Goal: Task Accomplishment & Management: Complete application form

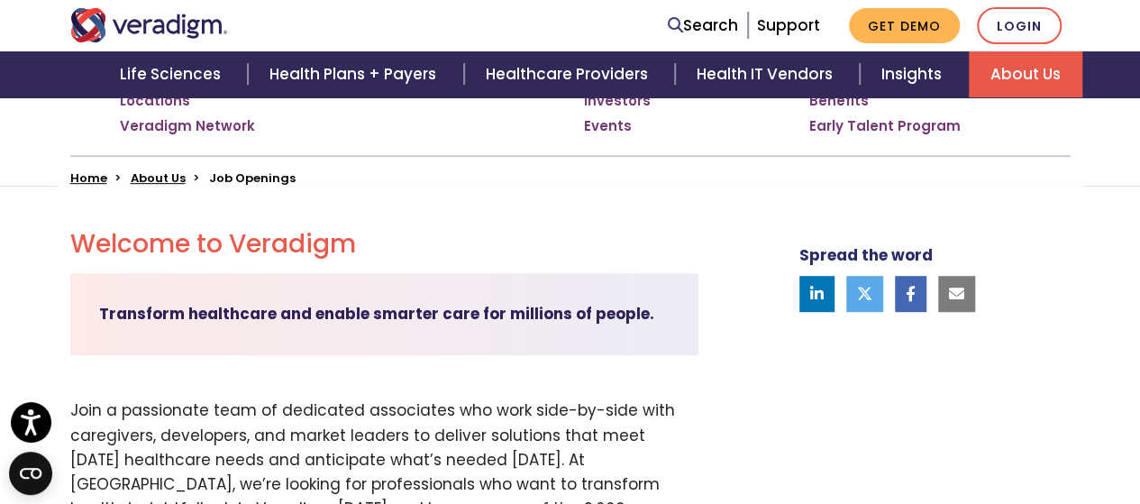
scroll to position [180, 0]
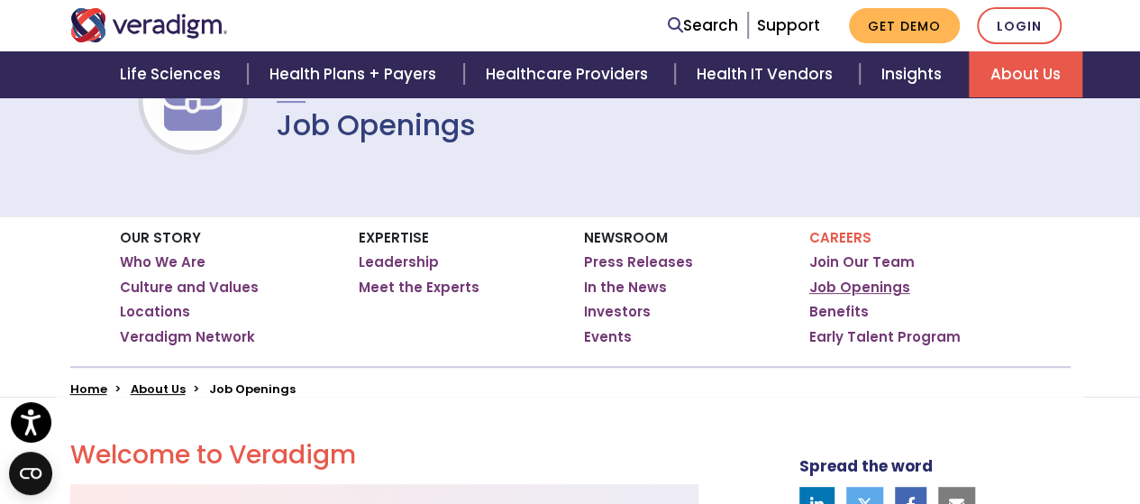
click at [867, 280] on link "Job Openings" at bounding box center [859, 287] width 101 height 18
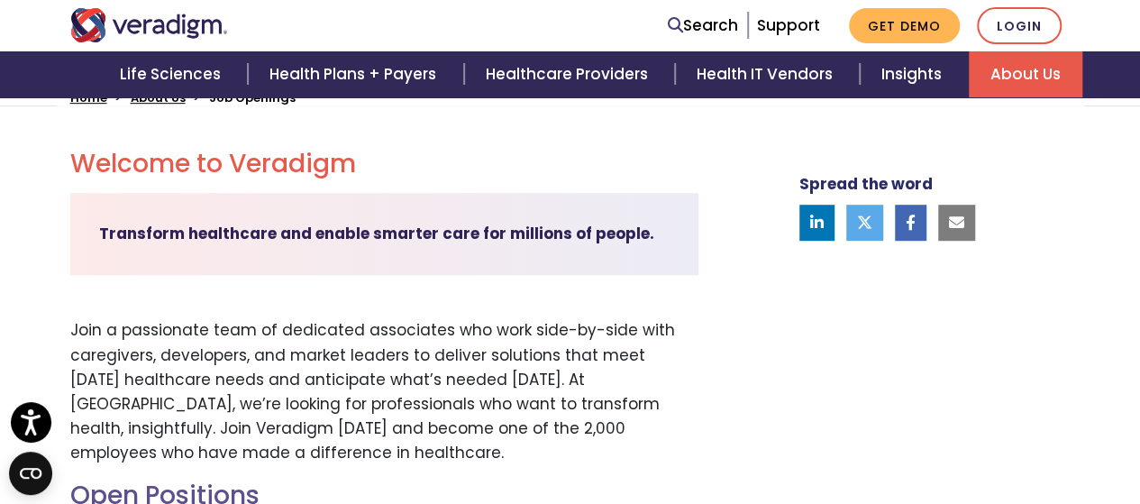
scroll to position [721, 0]
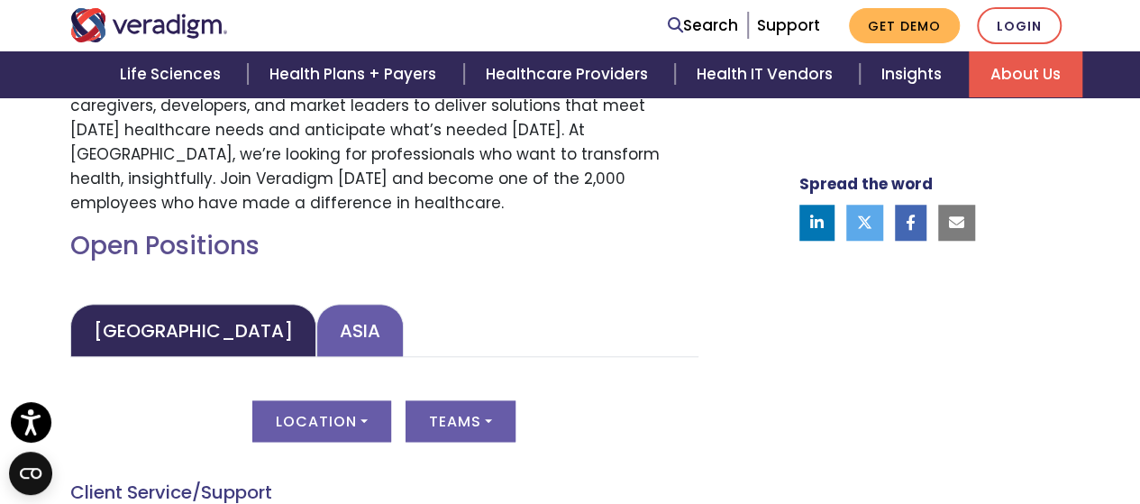
click at [316, 331] on link "Asia" at bounding box center [359, 330] width 87 height 53
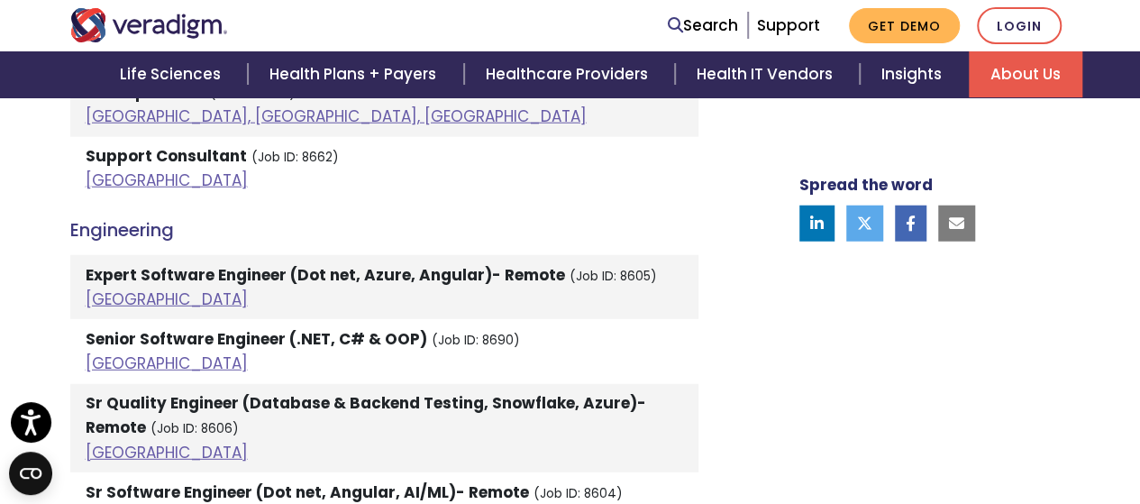
scroll to position [2310, 0]
